Goal: Task Accomplishment & Management: Use online tool/utility

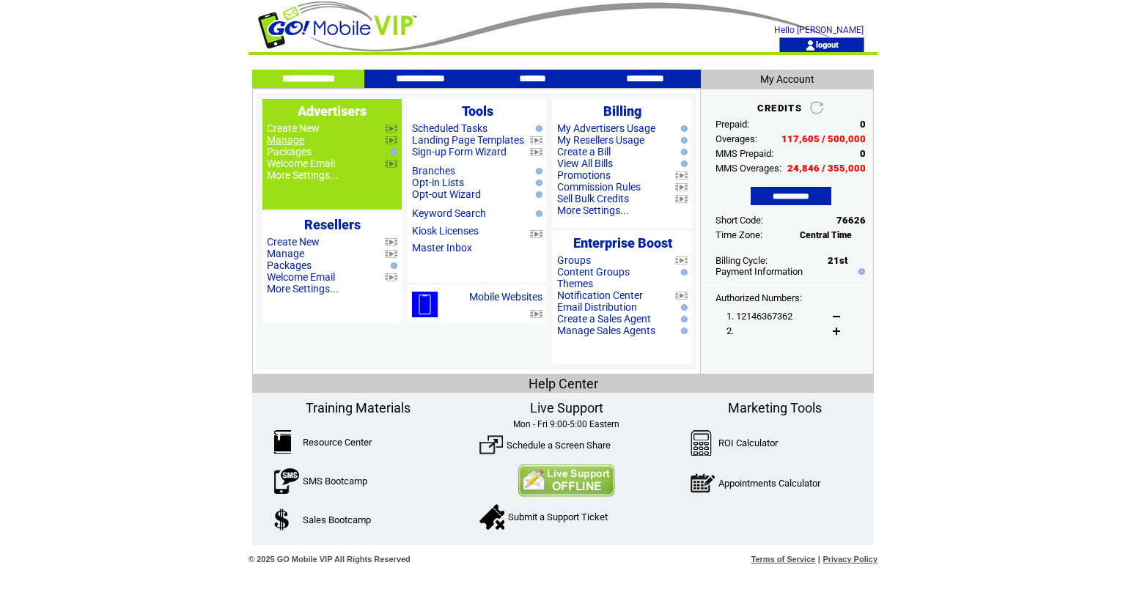
click at [289, 141] on link "Manage" at bounding box center [285, 140] width 37 height 12
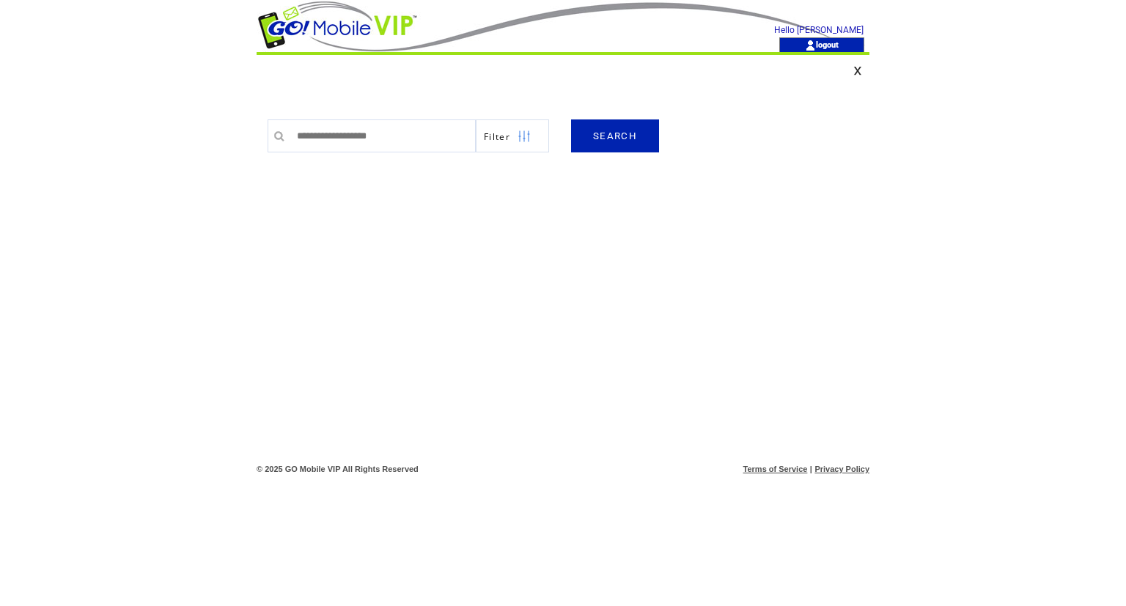
click at [318, 145] on input "text" at bounding box center [383, 136] width 186 height 33
type input "*****"
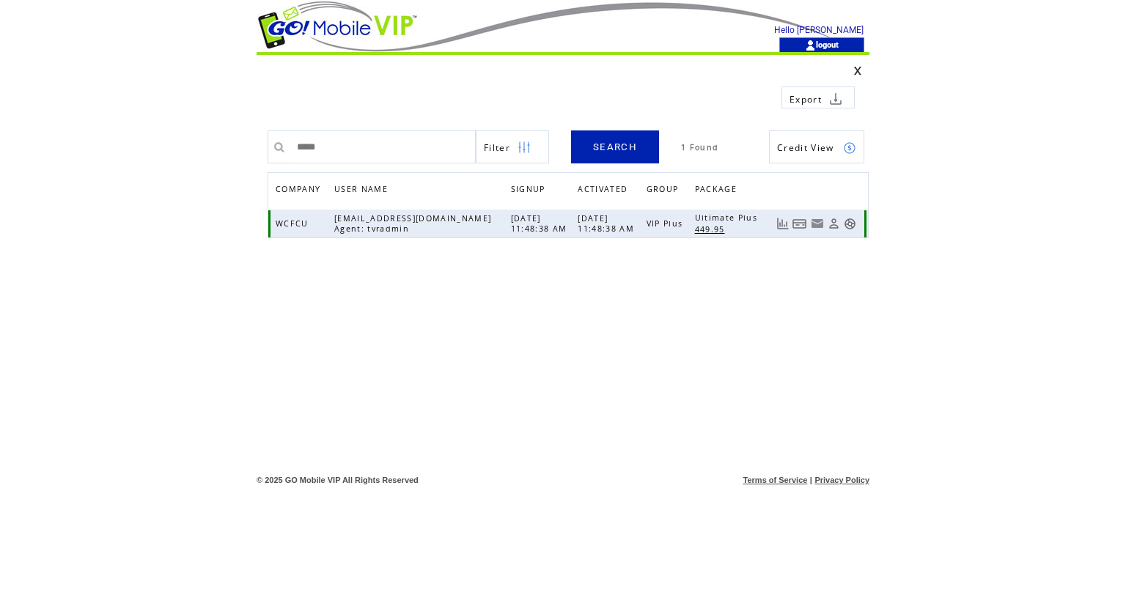
click at [849, 223] on link at bounding box center [850, 224] width 12 height 12
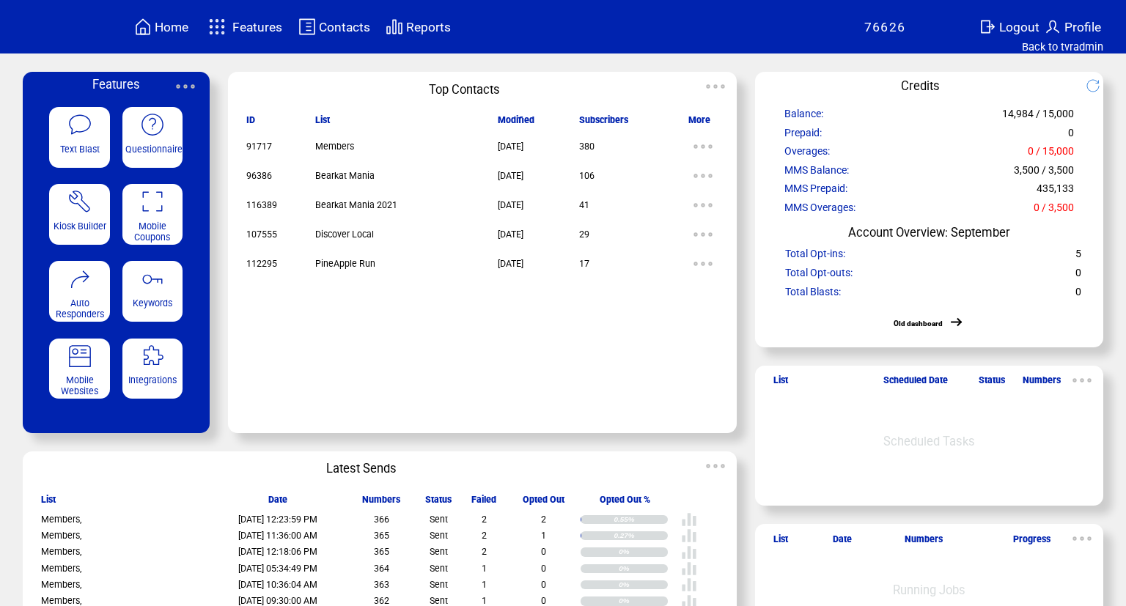
click at [87, 131] on img at bounding box center [79, 124] width 25 height 25
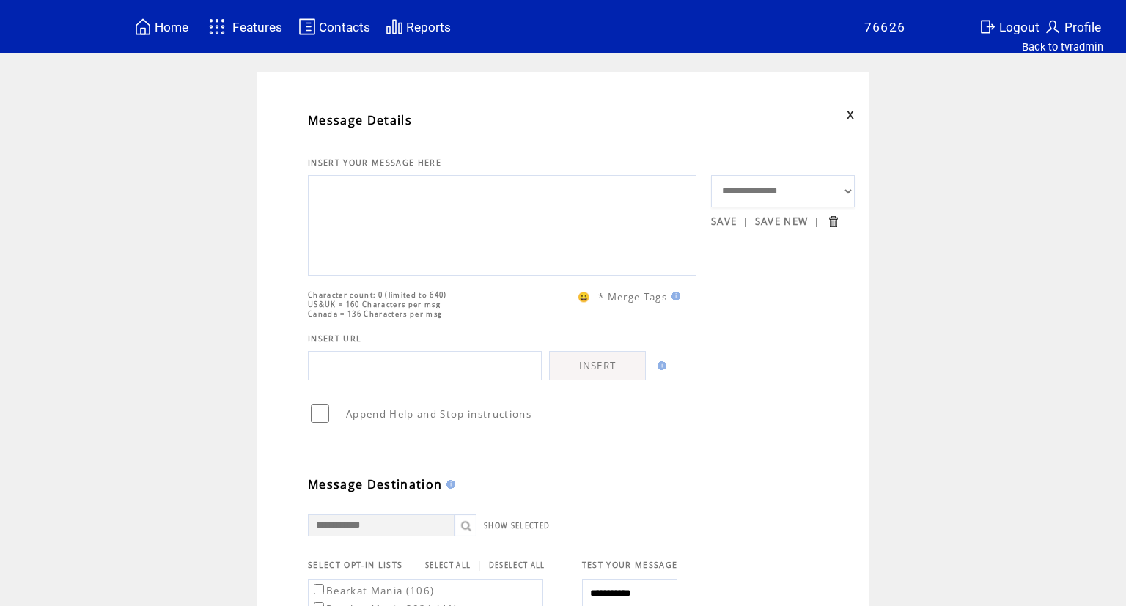
click at [350, 189] on textarea at bounding box center [502, 224] width 372 height 88
click at [508, 236] on textarea "**********" at bounding box center [502, 224] width 372 height 88
click at [500, 232] on textarea "**********" at bounding box center [502, 224] width 372 height 88
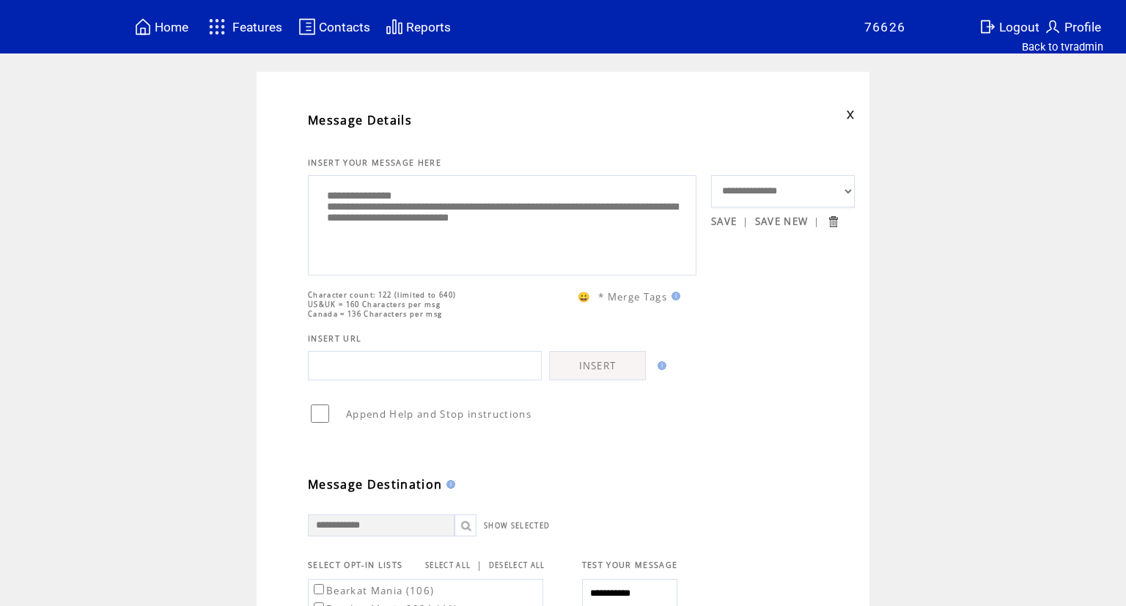
click at [653, 230] on textarea "**********" at bounding box center [502, 224] width 372 height 88
type textarea "**********"
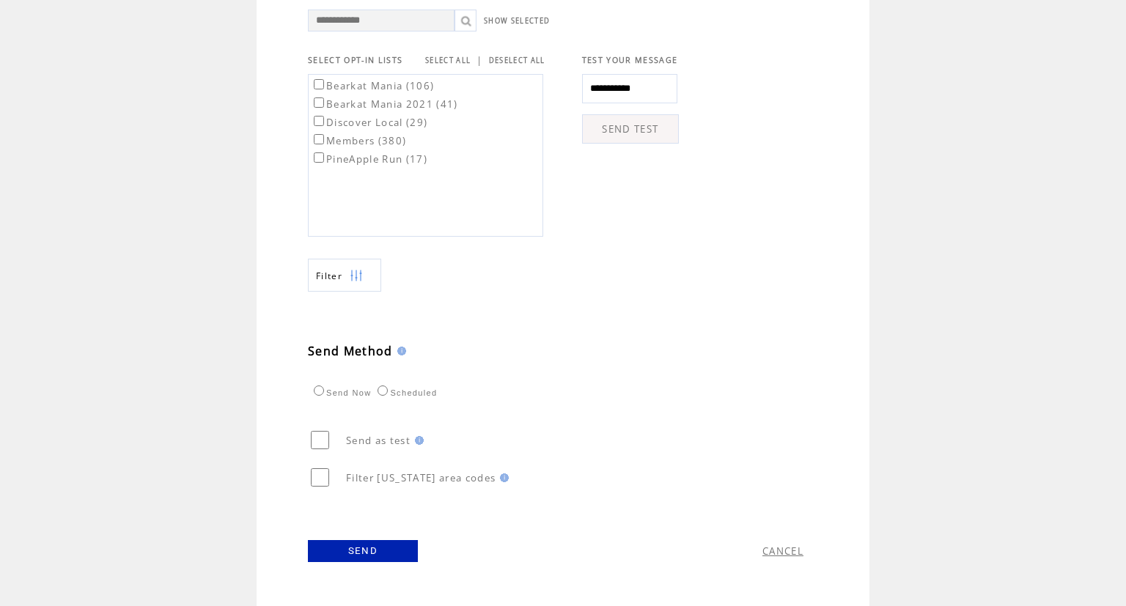
scroll to position [525, 0]
click at [392, 552] on link "SEND" at bounding box center [363, 551] width 110 height 22
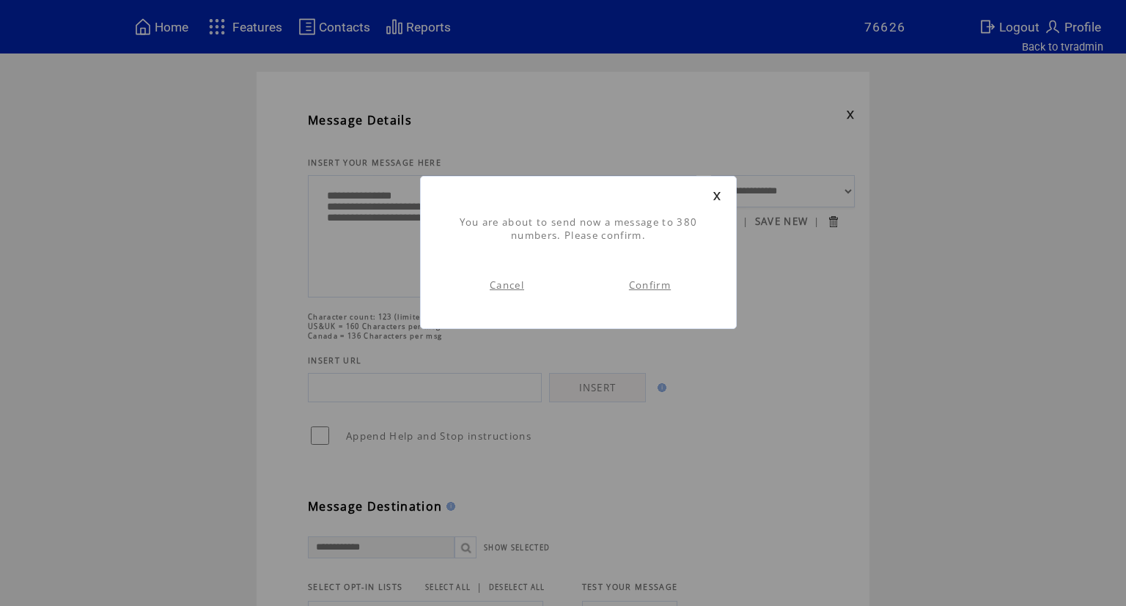
click at [661, 289] on link "Confirm" at bounding box center [650, 285] width 42 height 13
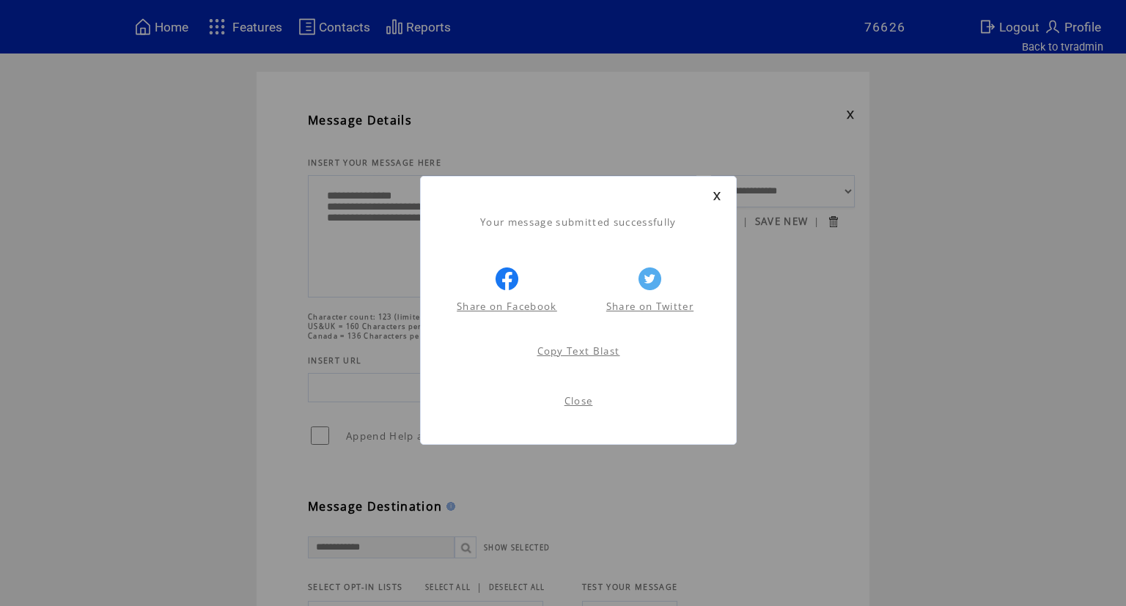
click at [586, 401] on link "Close" at bounding box center [579, 400] width 29 height 13
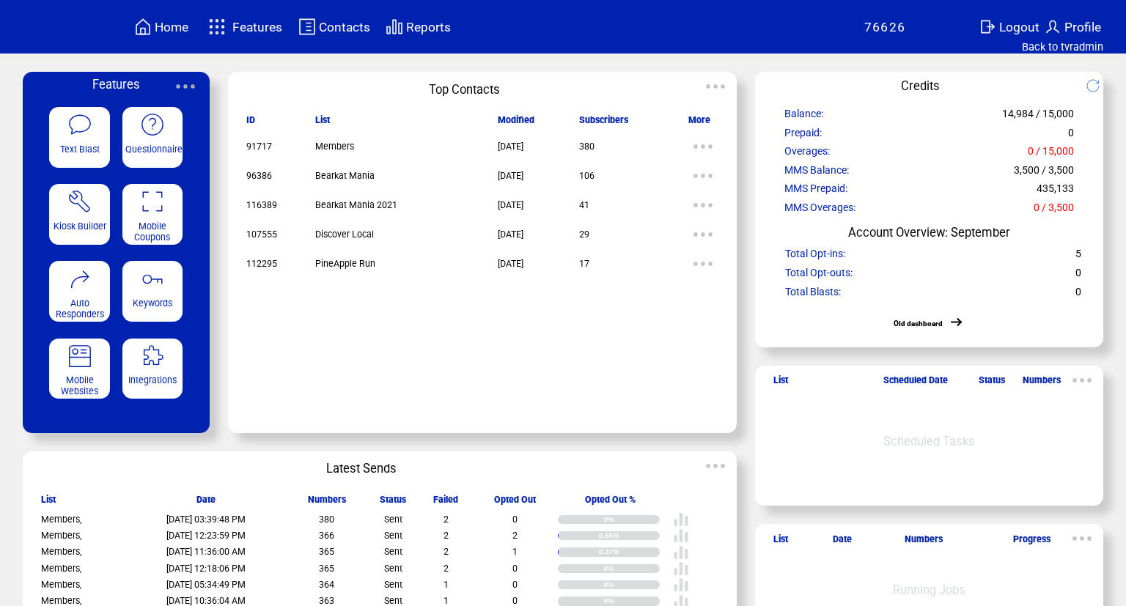
click at [82, 147] on featuretext "Text Blast" at bounding box center [79, 153] width 61 height 24
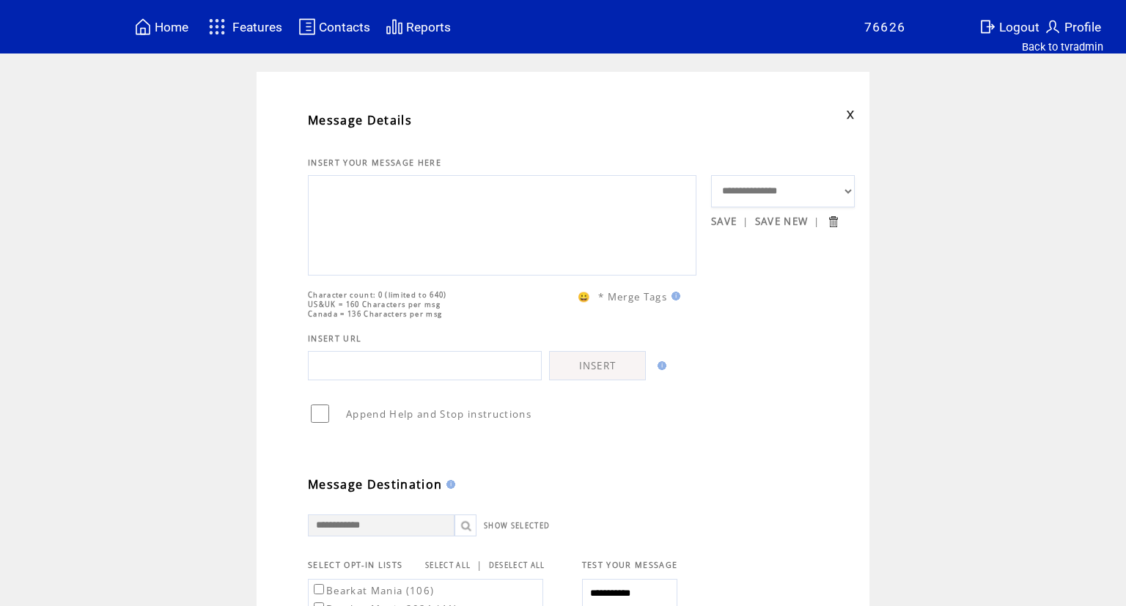
click at [402, 210] on textarea at bounding box center [502, 224] width 372 height 88
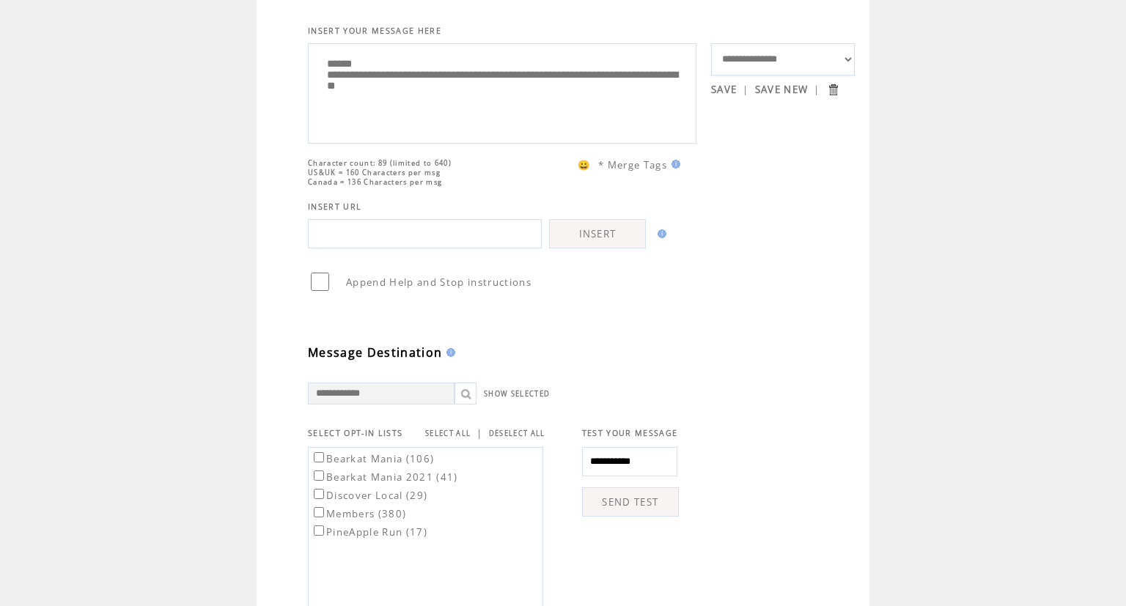
scroll to position [147, 0]
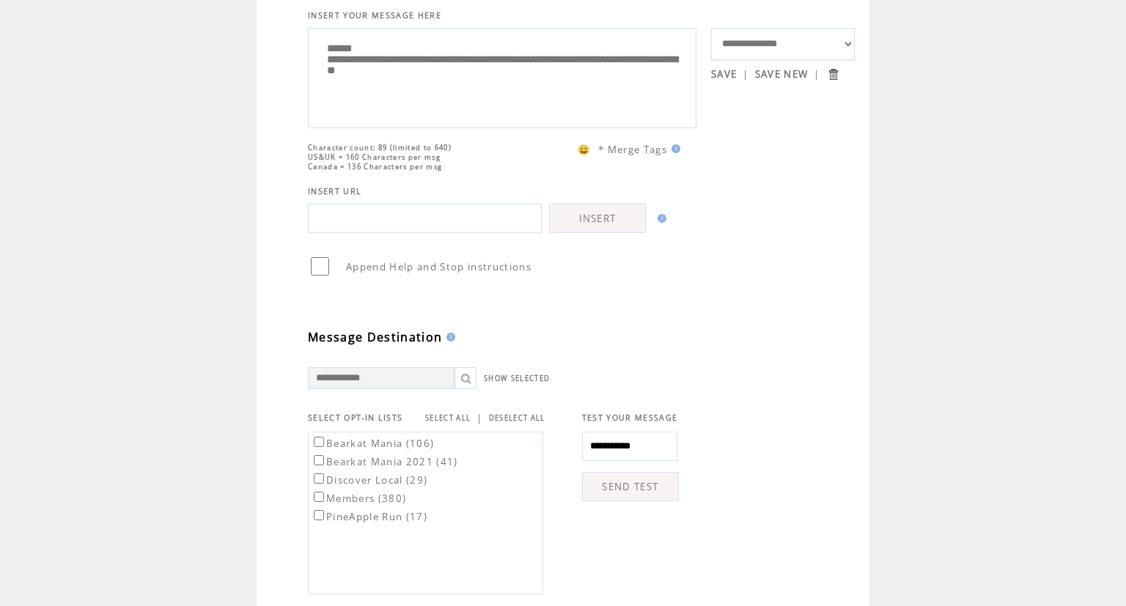
type textarea "**********"
click at [352, 505] on label "Members (380)" at bounding box center [358, 498] width 95 height 13
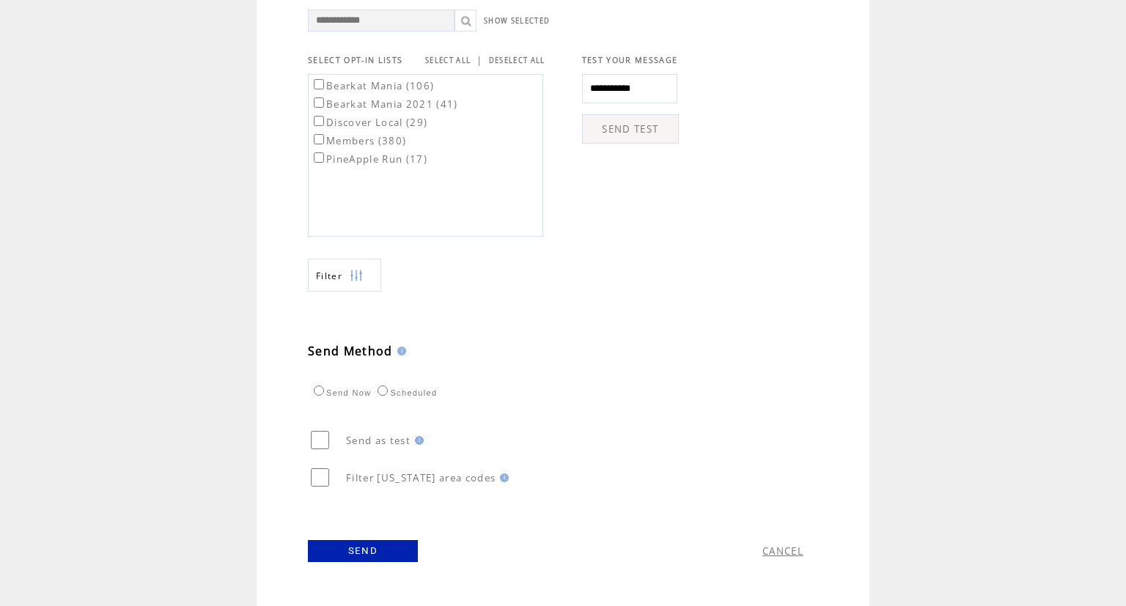
scroll to position [522, 0]
click at [348, 551] on link "SEND" at bounding box center [363, 551] width 110 height 22
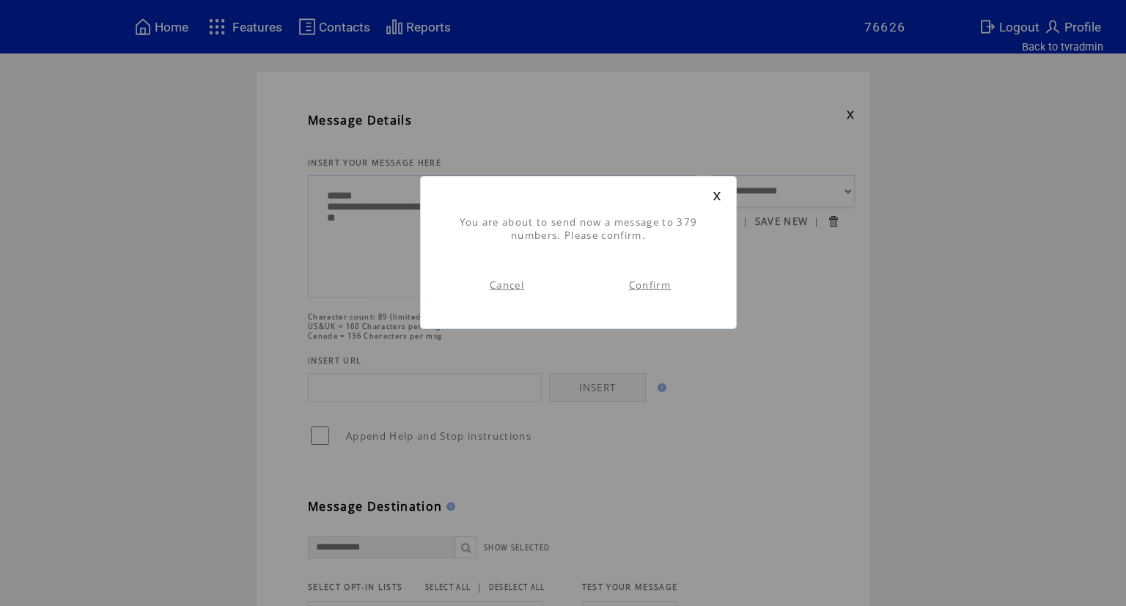
click at [647, 285] on link "Confirm" at bounding box center [650, 285] width 42 height 13
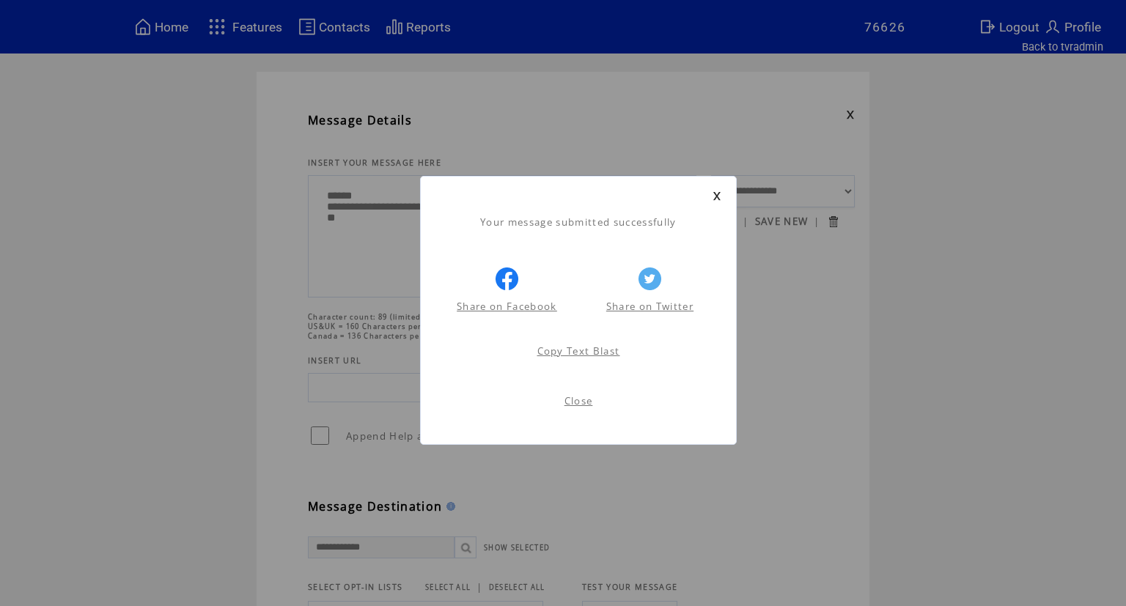
click at [588, 400] on link "Close" at bounding box center [579, 400] width 29 height 13
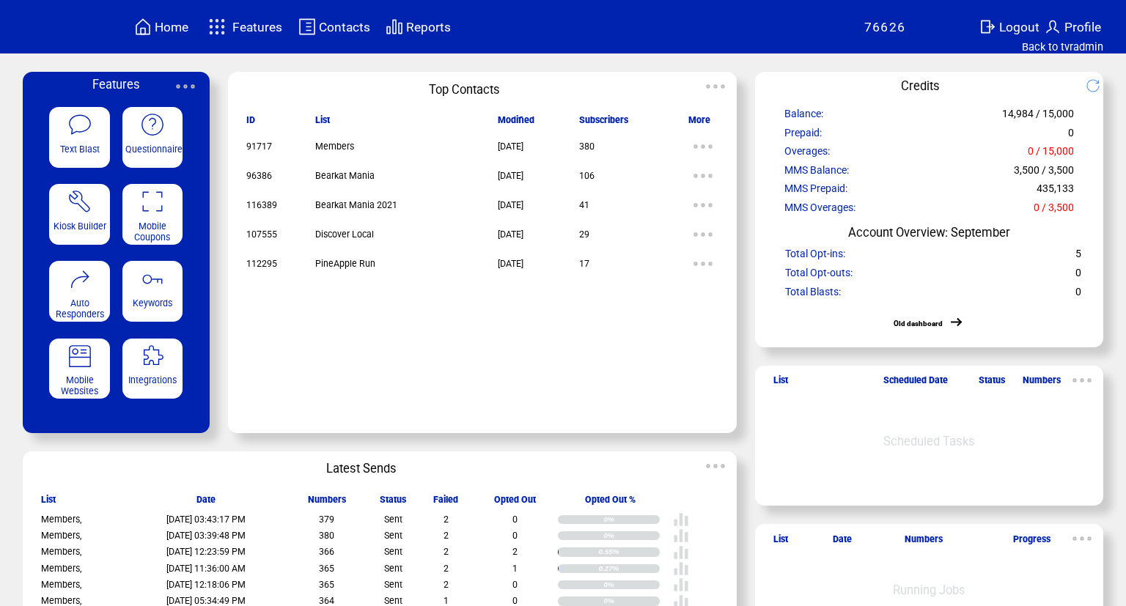
click at [424, 21] on span "Reports" at bounding box center [428, 27] width 45 height 15
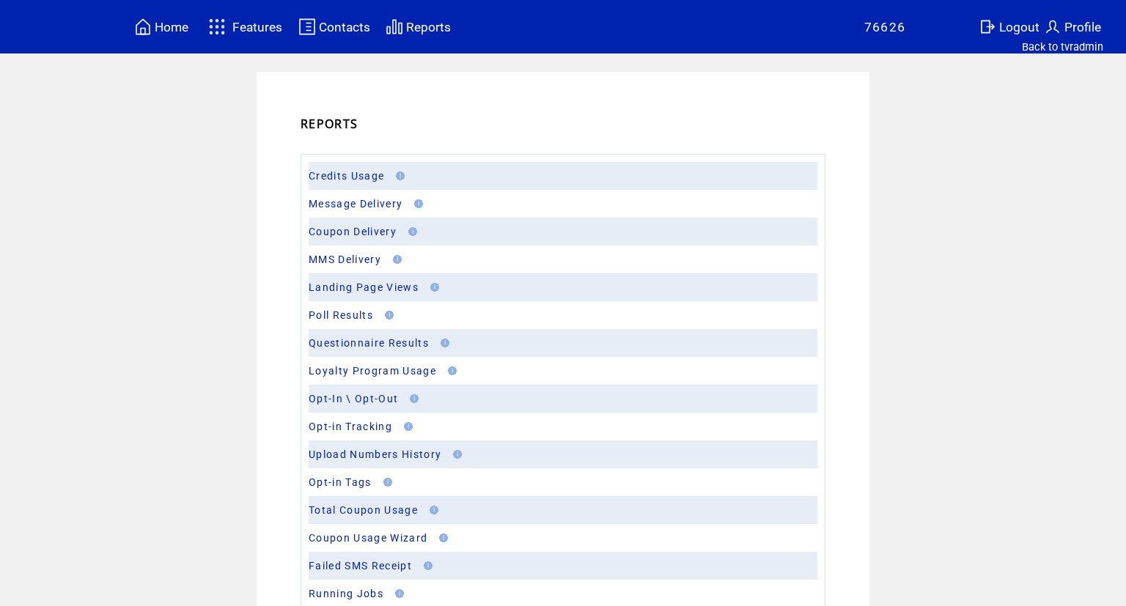
click at [271, 22] on span "Features" at bounding box center [257, 27] width 50 height 15
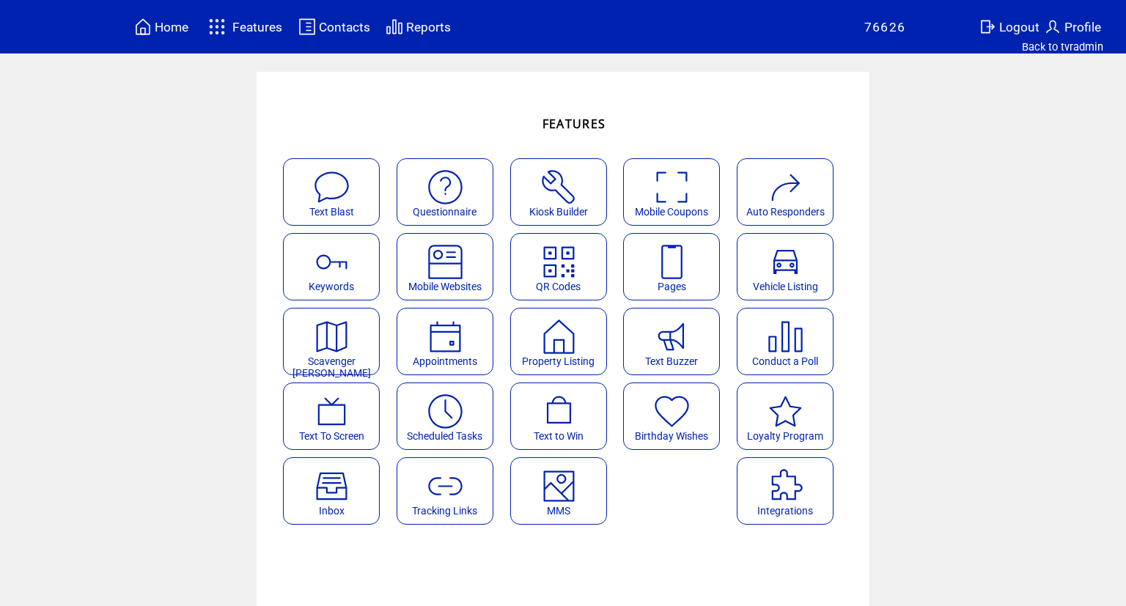
click at [346, 496] on img at bounding box center [331, 486] width 39 height 39
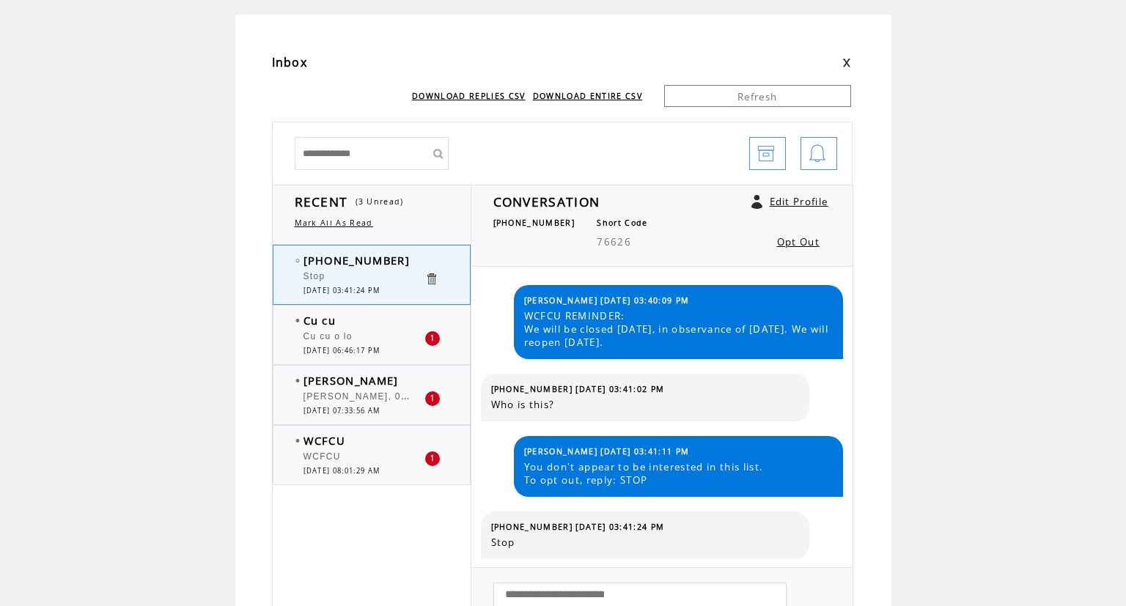
click at [333, 328] on div at bounding box center [364, 330] width 121 height 4
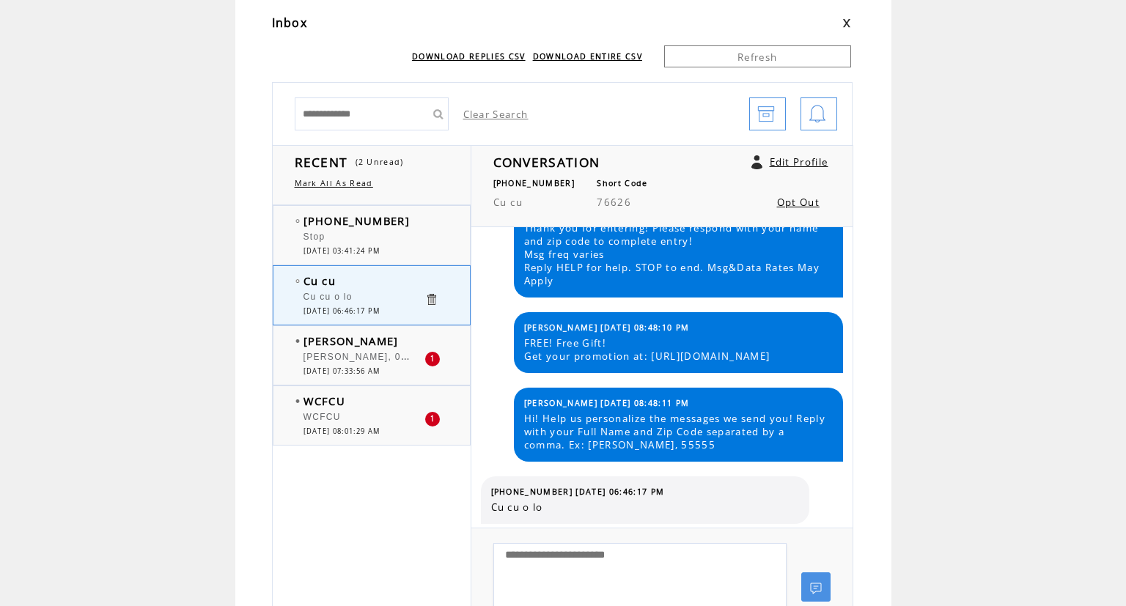
scroll to position [93, 0]
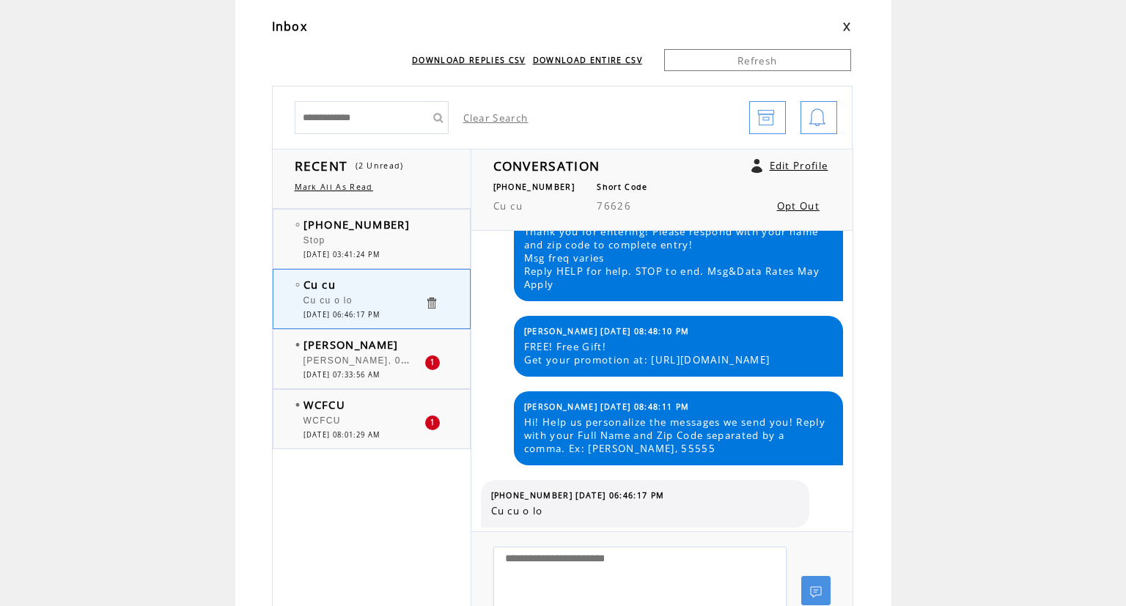
click at [396, 386] on div "[PERSON_NAME] [PERSON_NAME], 07/09 1 [DATE] 07:33:56 AM" at bounding box center [386, 359] width 226 height 59
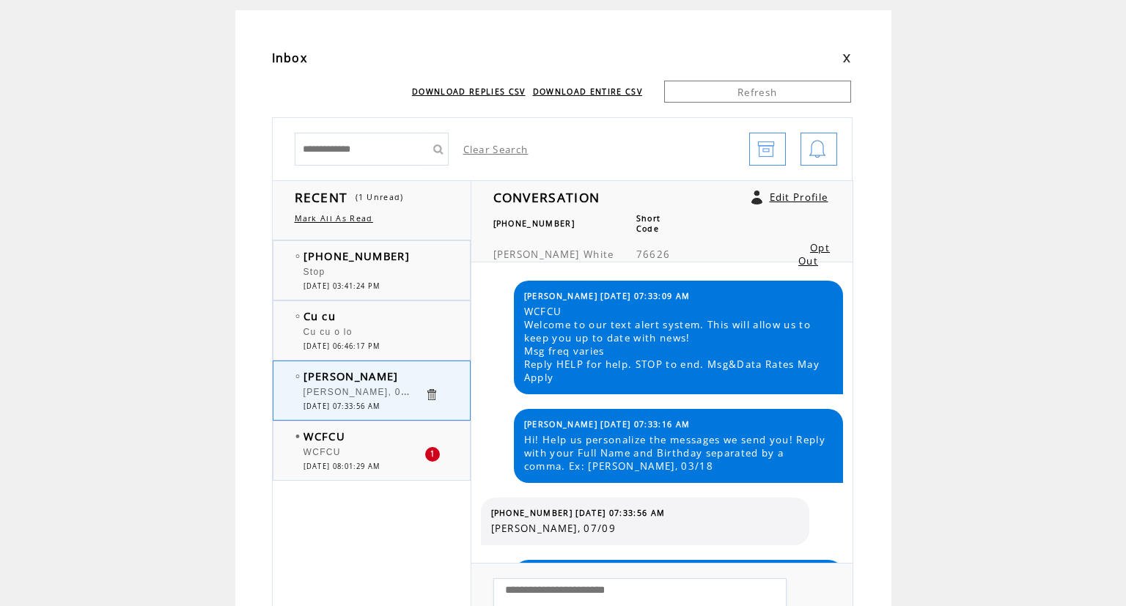
click at [345, 447] on div "WCFCU" at bounding box center [364, 454] width 121 height 15
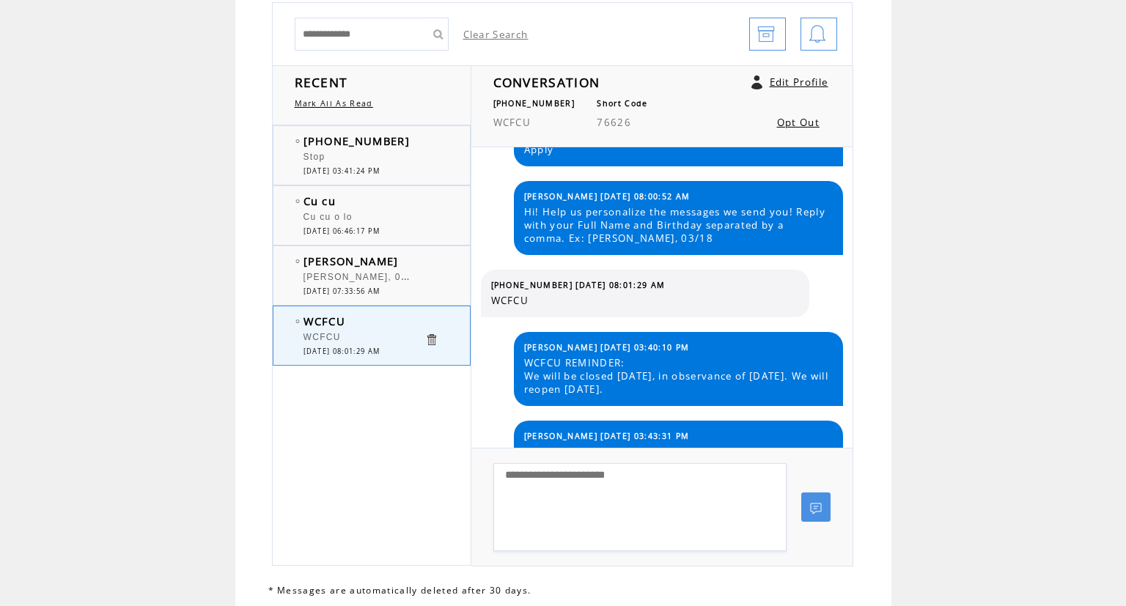
scroll to position [156, 0]
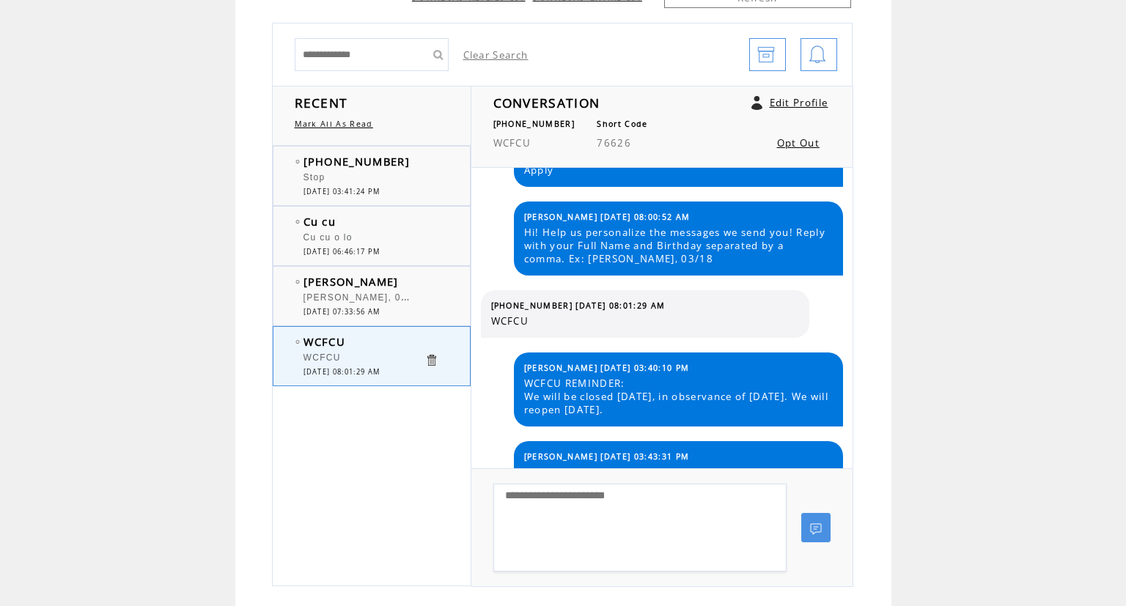
click at [381, 247] on span "[DATE] 06:46:17 PM" at bounding box center [342, 252] width 77 height 10
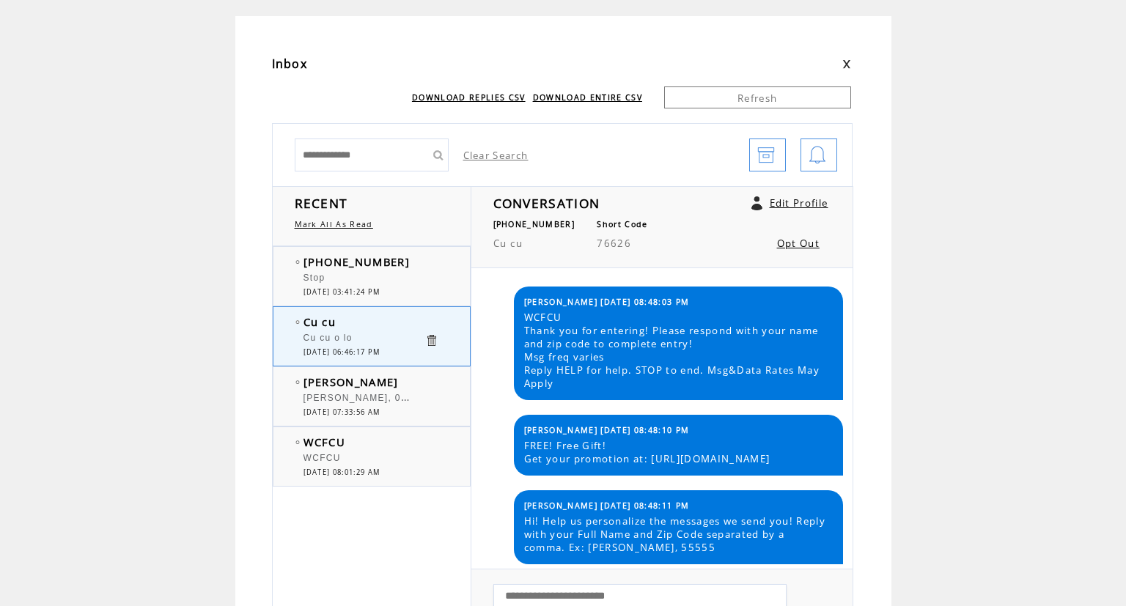
click at [784, 238] on link "Opt Out" at bounding box center [798, 243] width 43 height 13
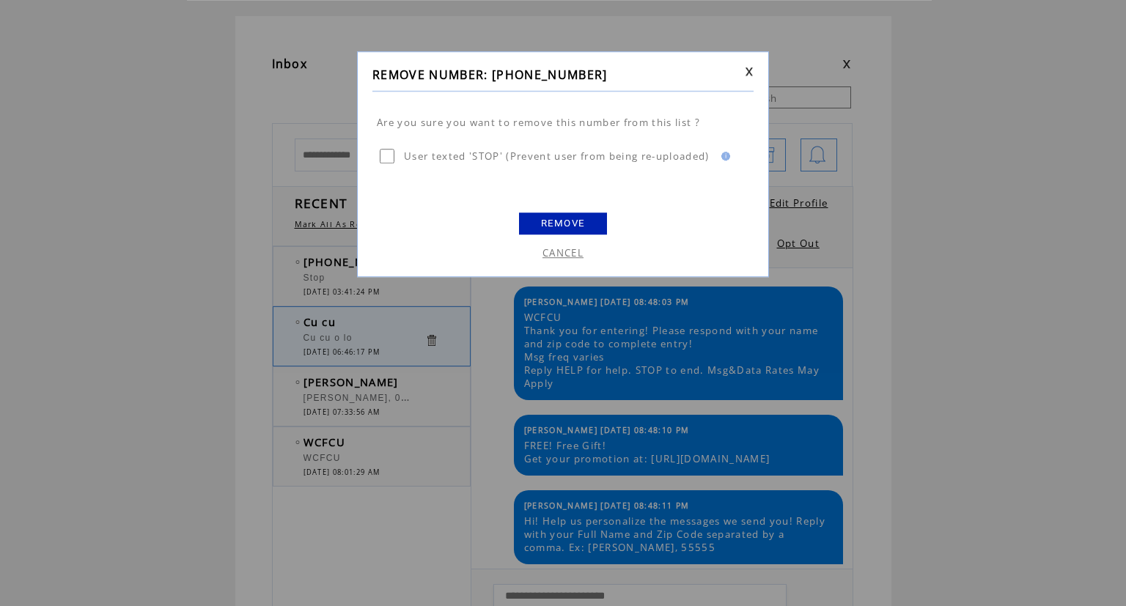
click at [411, 158] on span "User texted 'STOP' (Prevent user from being re-uploaded)" at bounding box center [557, 156] width 306 height 13
click at [565, 218] on link "REMOVE" at bounding box center [563, 224] width 88 height 22
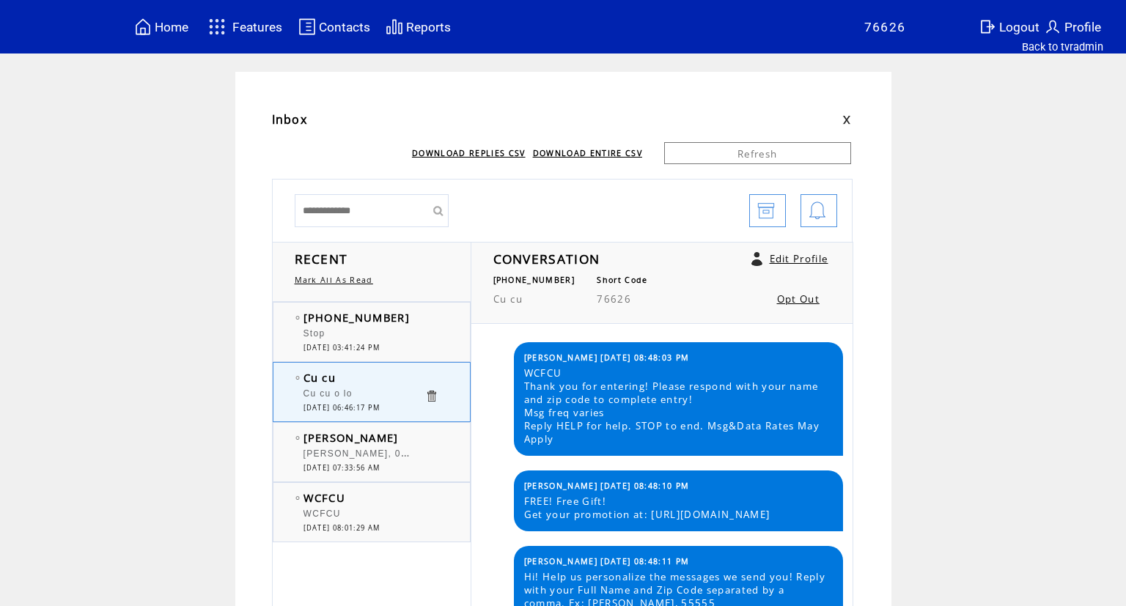
scroll to position [79, 0]
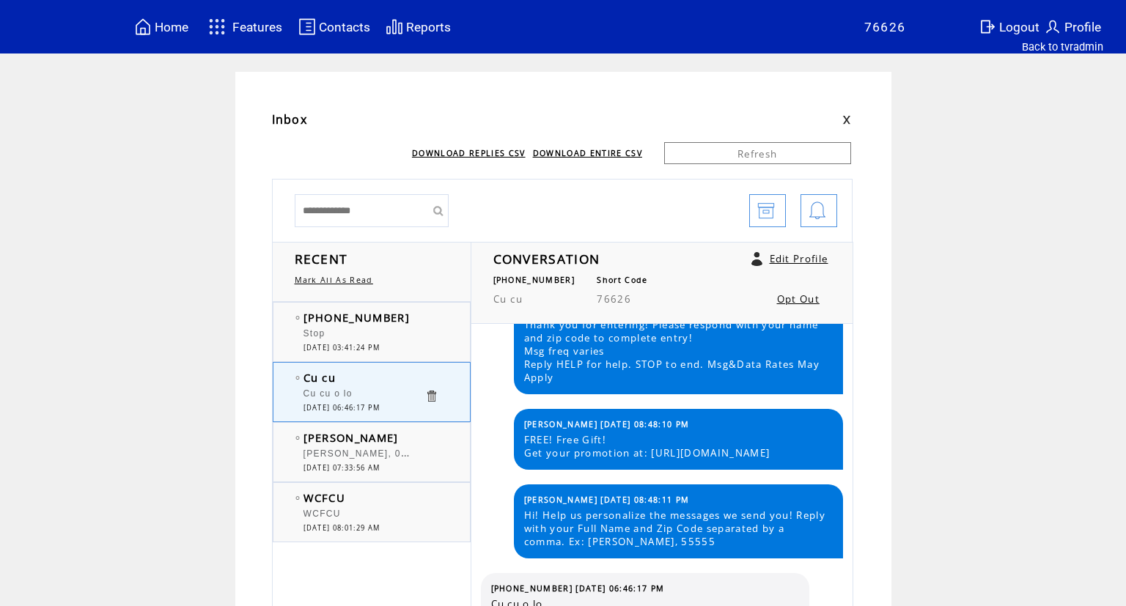
click at [318, 283] on link "Mark All As Read" at bounding box center [334, 280] width 78 height 10
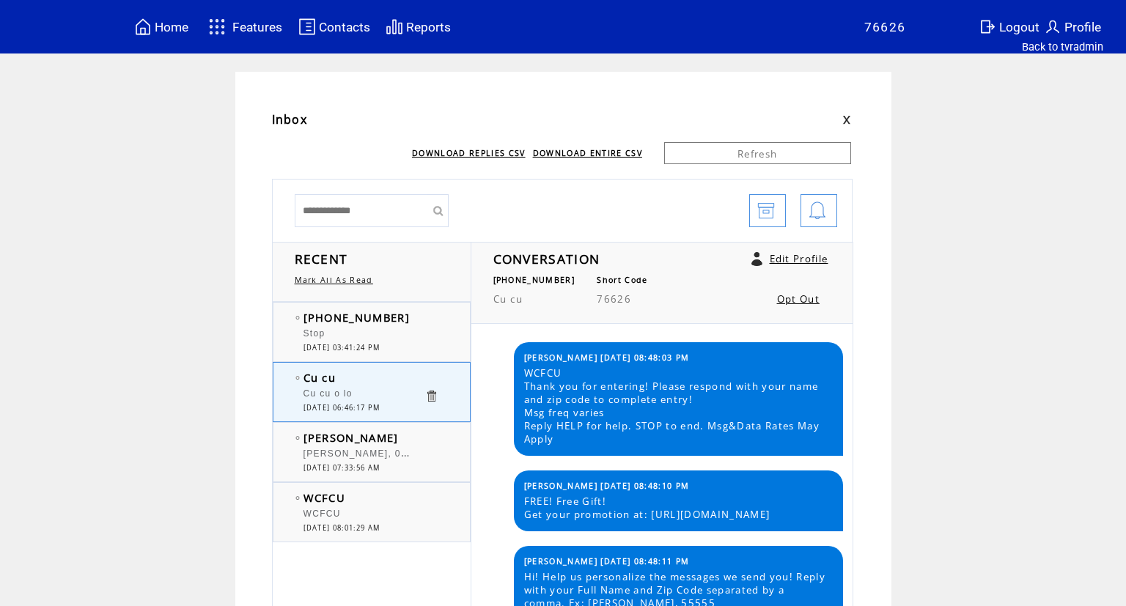
scroll to position [79, 0]
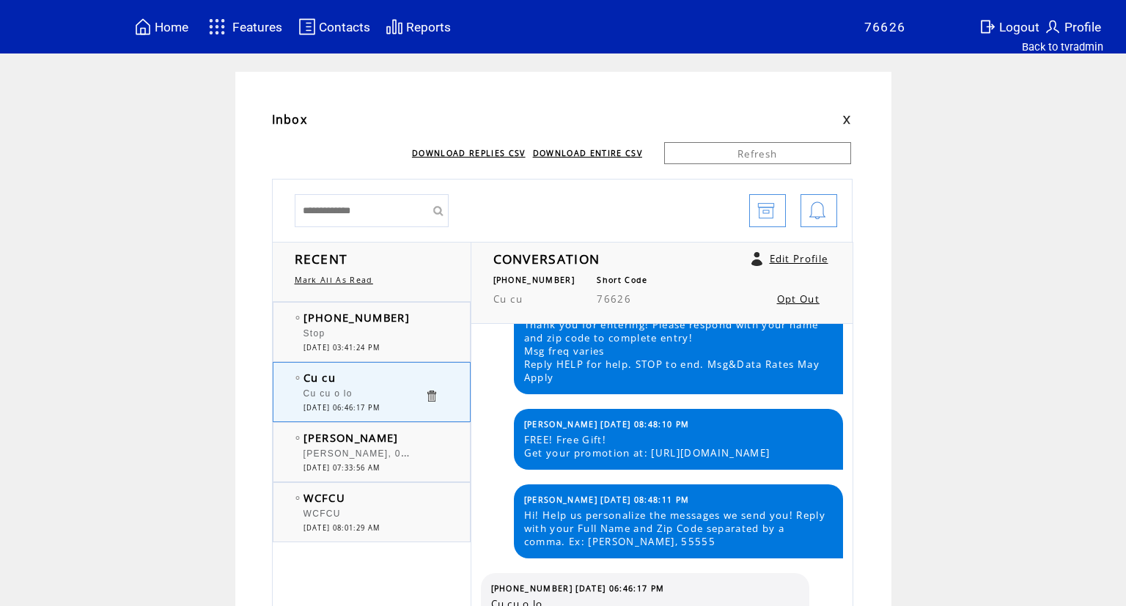
click at [167, 22] on span "Home" at bounding box center [172, 27] width 34 height 15
